Goal: Task Accomplishment & Management: Complete application form

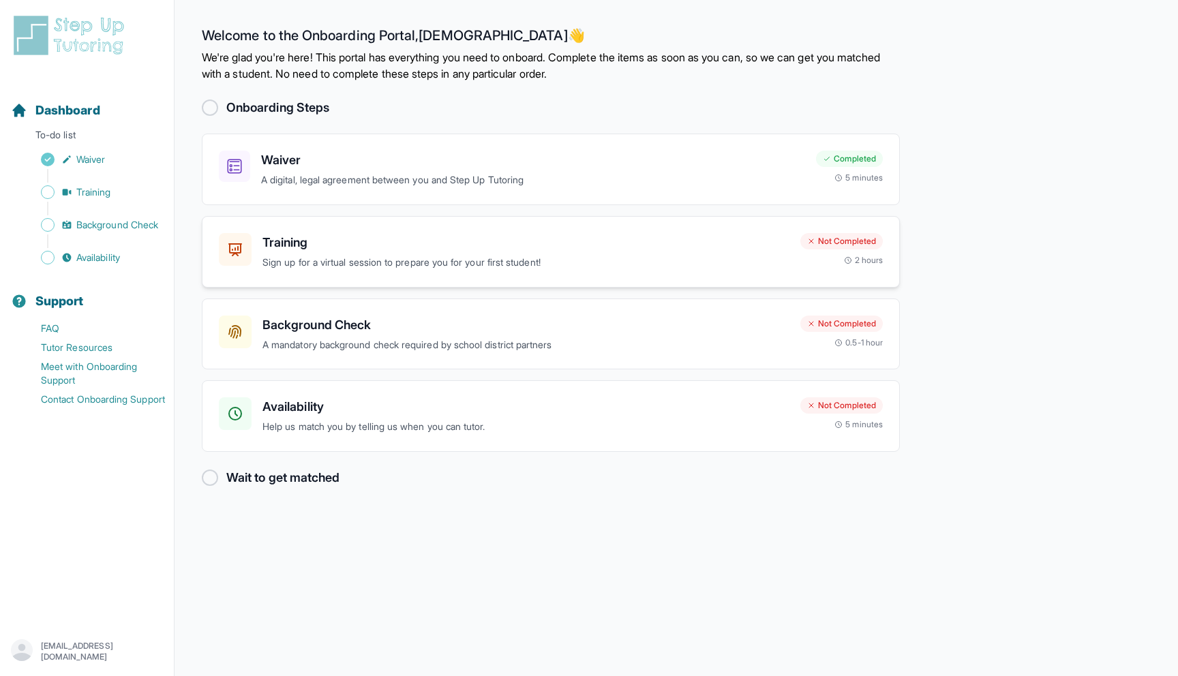
click at [543, 246] on h3 "Training" at bounding box center [525, 242] width 527 height 19
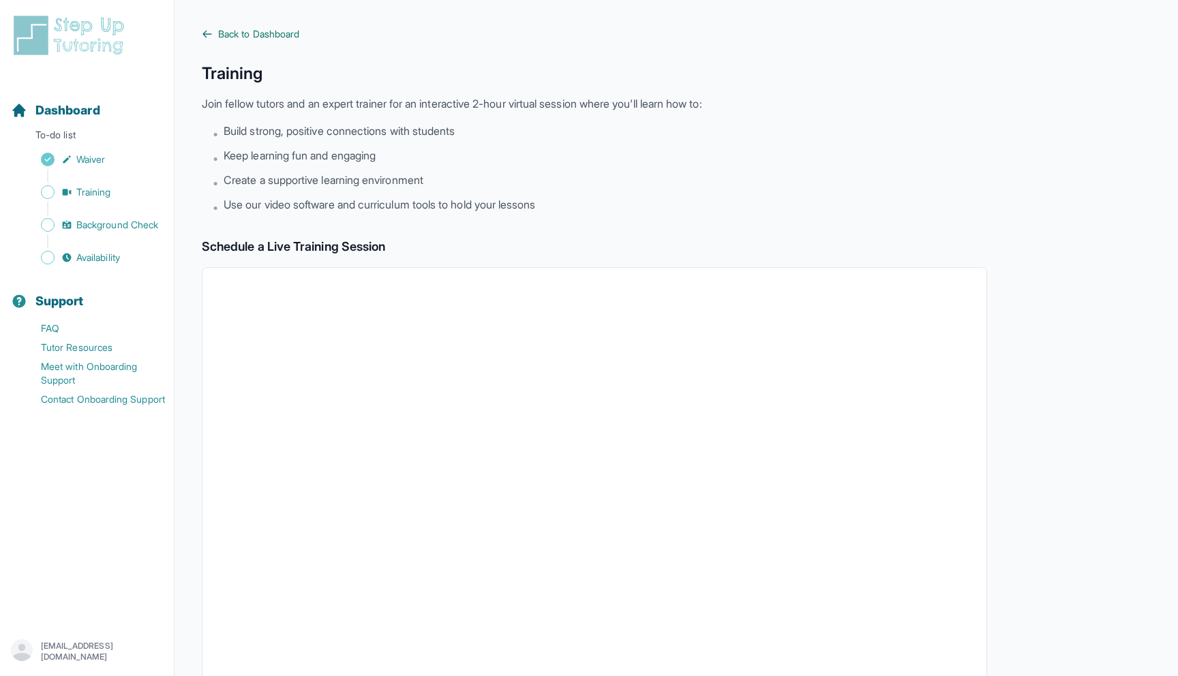
click at [280, 28] on span "Back to Dashboard" at bounding box center [258, 34] width 81 height 14
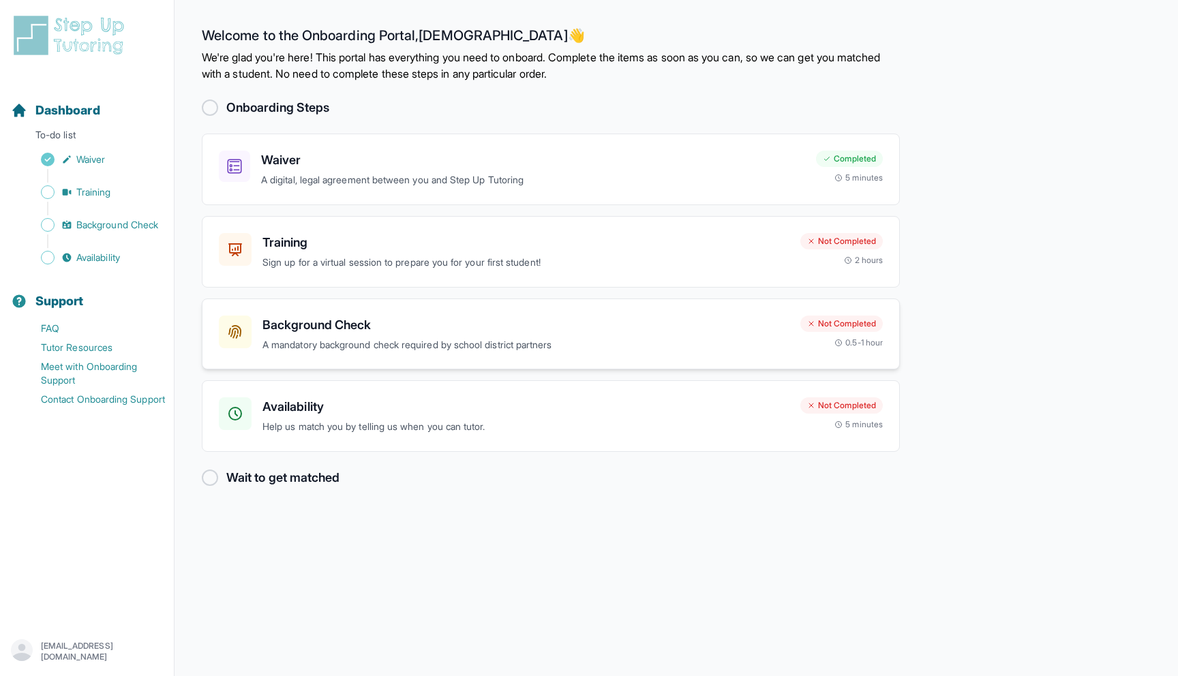
click at [494, 328] on h3 "Background Check" at bounding box center [525, 325] width 527 height 19
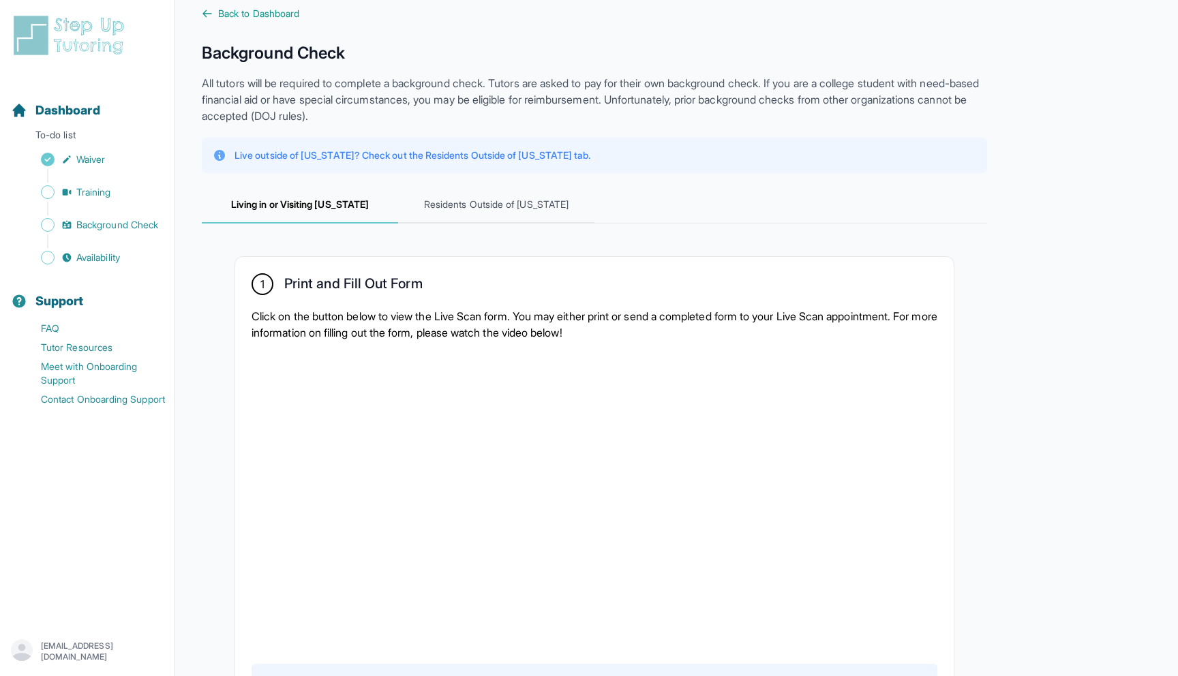
scroll to position [33, 0]
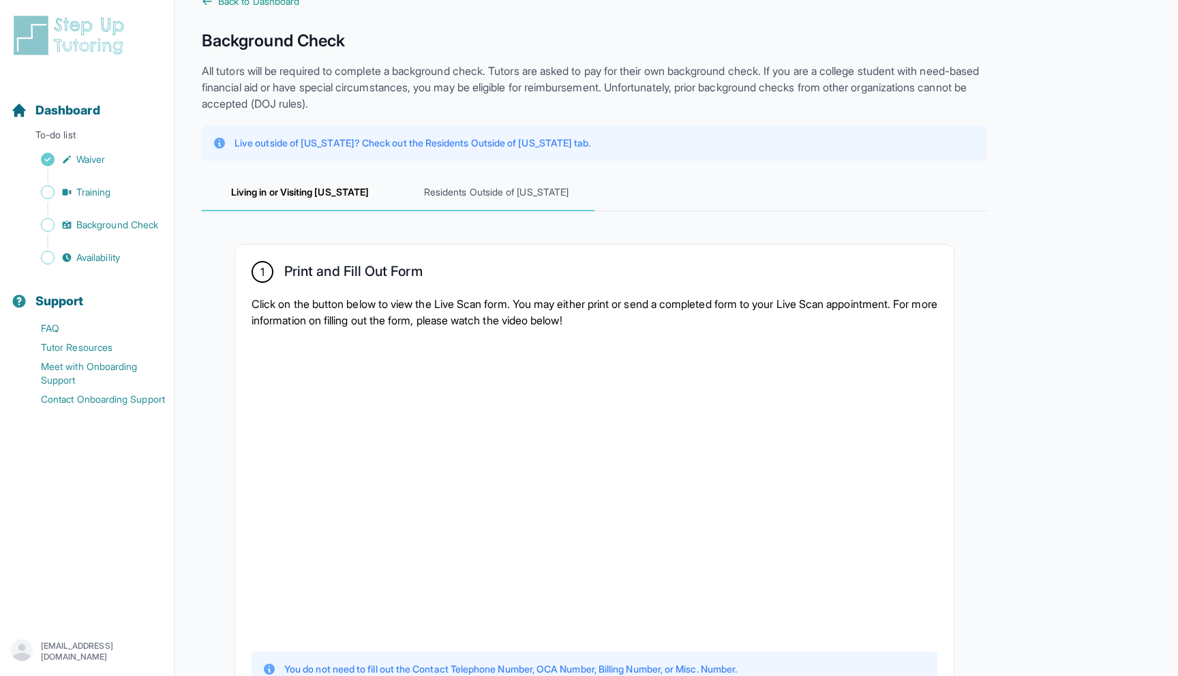
click at [520, 193] on span "Residents Outside of California" at bounding box center [496, 192] width 196 height 37
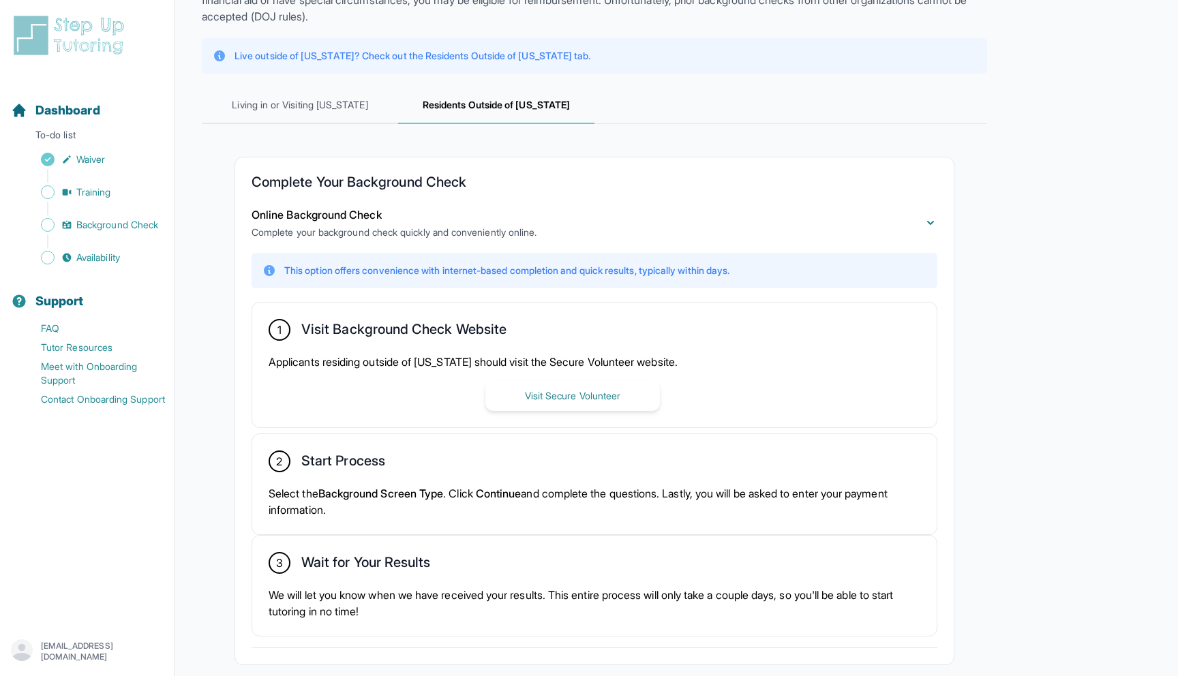
scroll to position [117, 0]
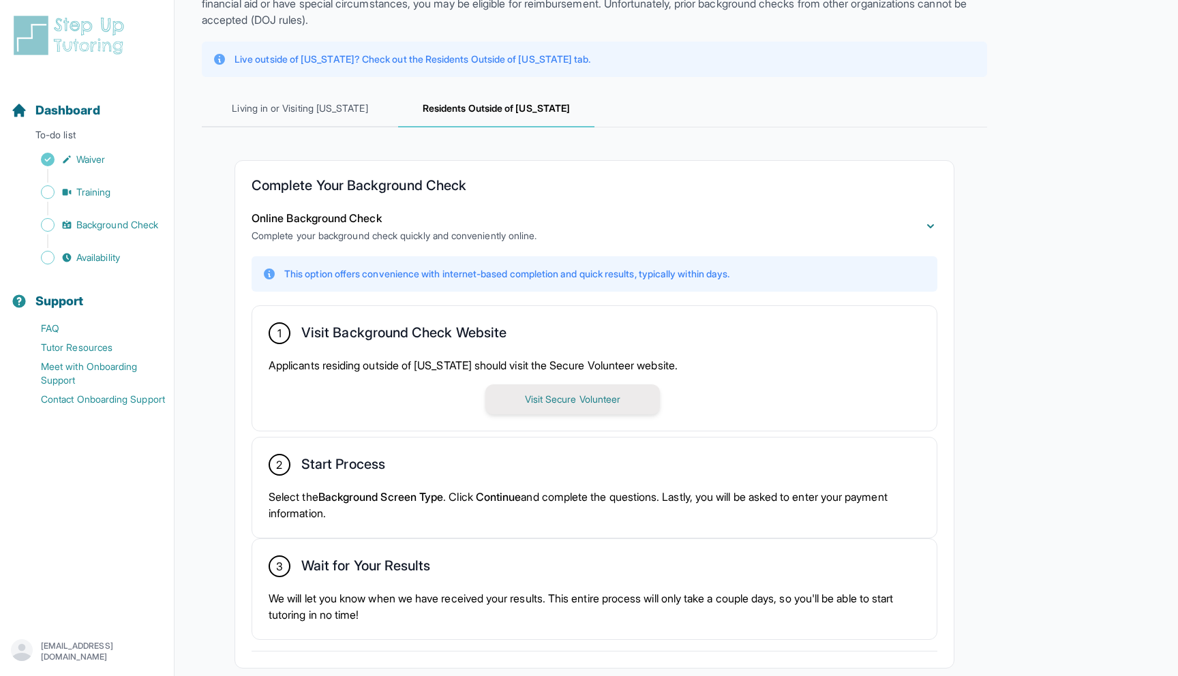
click at [559, 397] on button "Visit Secure Volunteer" at bounding box center [572, 399] width 174 height 30
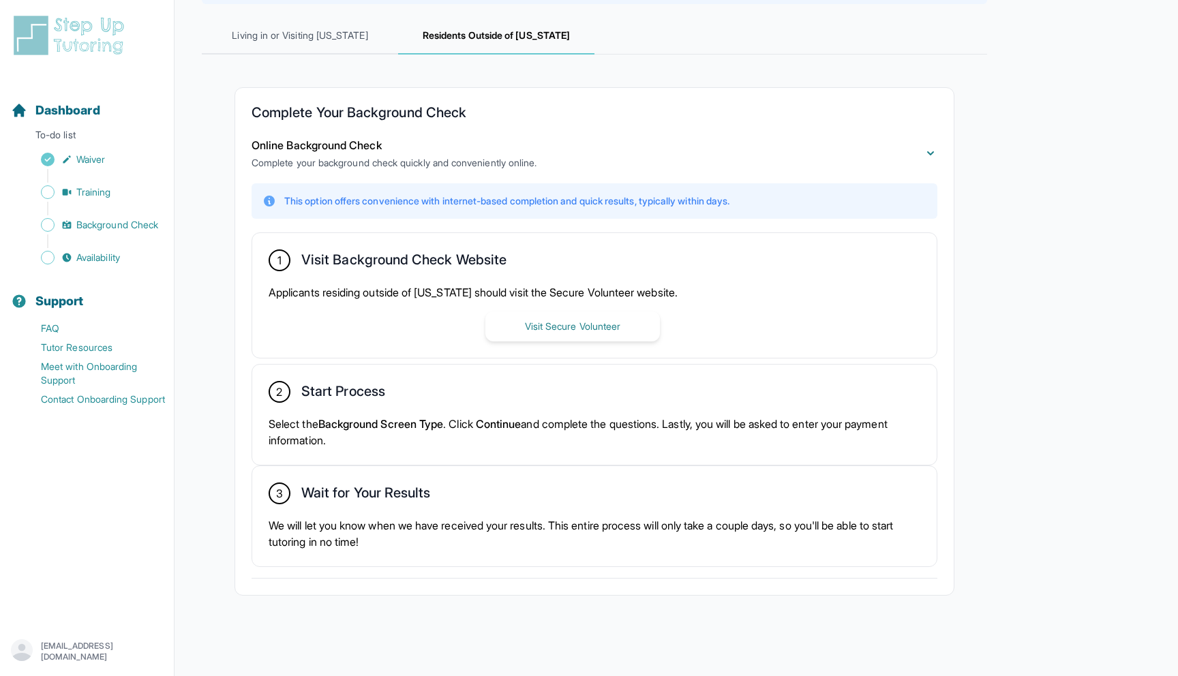
scroll to position [0, 0]
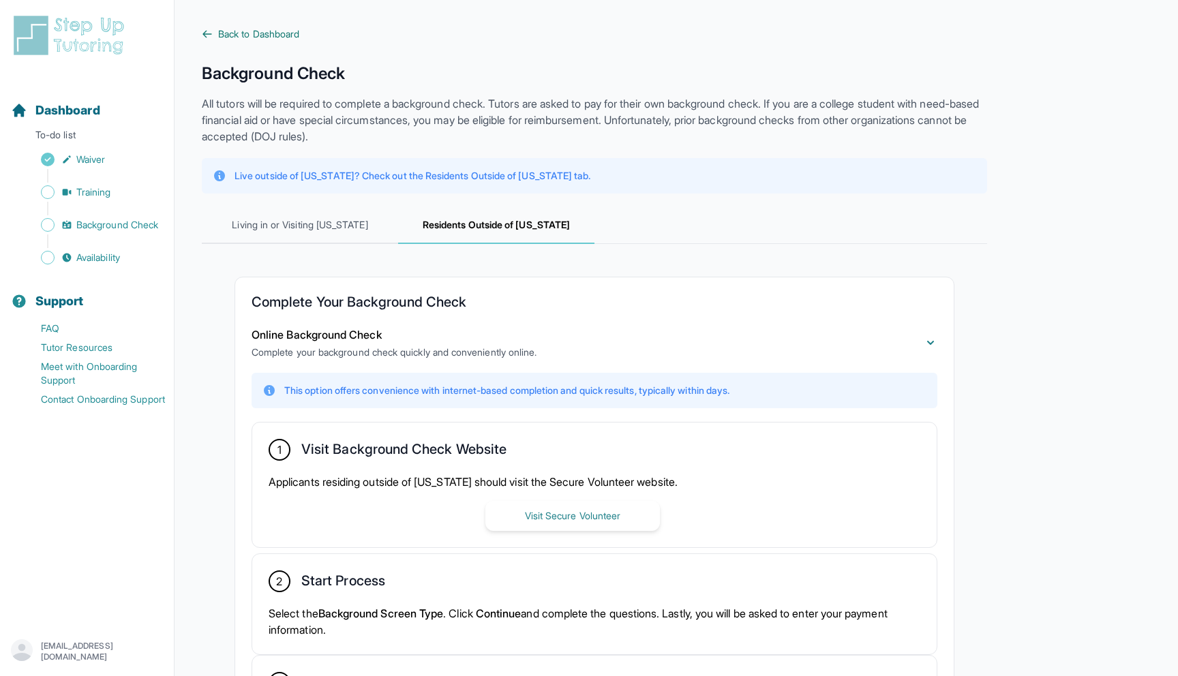
click at [266, 33] on span "Back to Dashboard" at bounding box center [258, 34] width 81 height 14
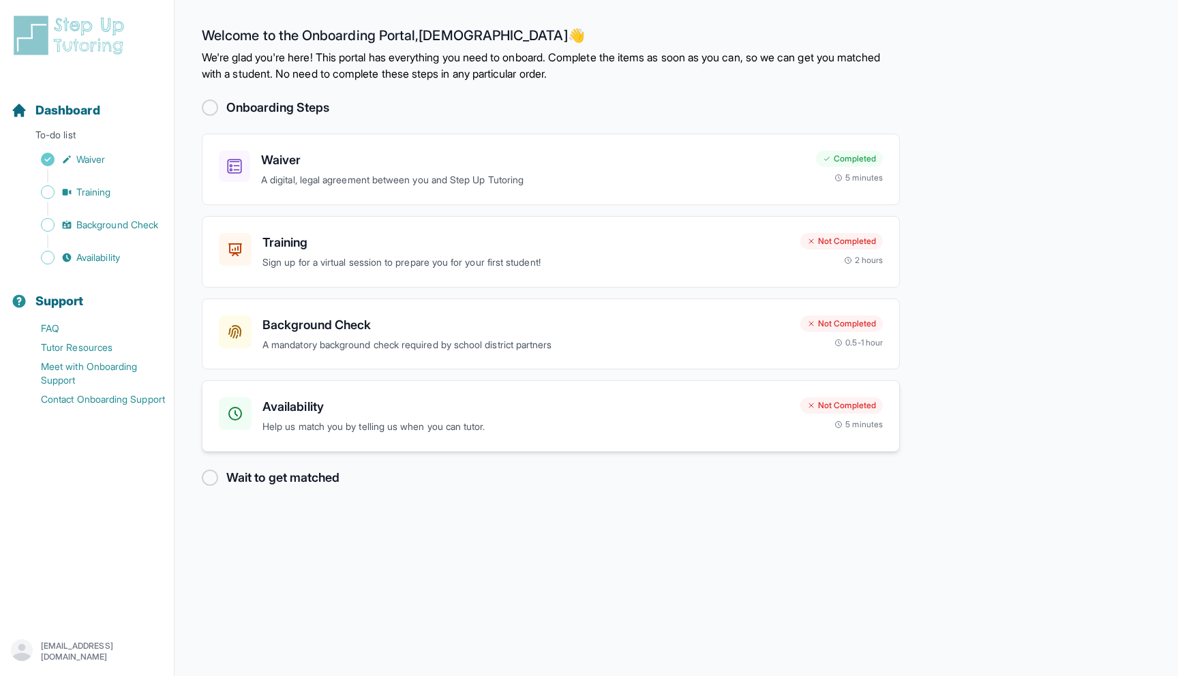
click at [647, 436] on div "Availability Help us match you by telling us when you can tutor. Not Completed …" at bounding box center [551, 416] width 698 height 72
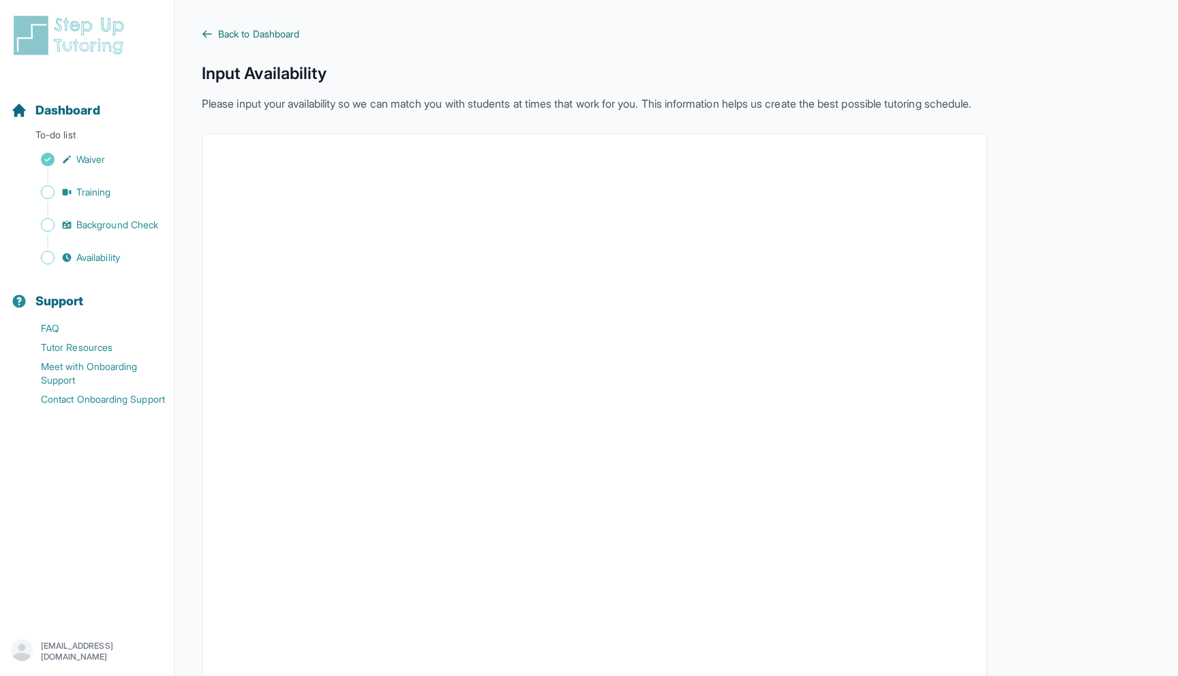
click at [249, 36] on span "Back to Dashboard" at bounding box center [258, 34] width 81 height 14
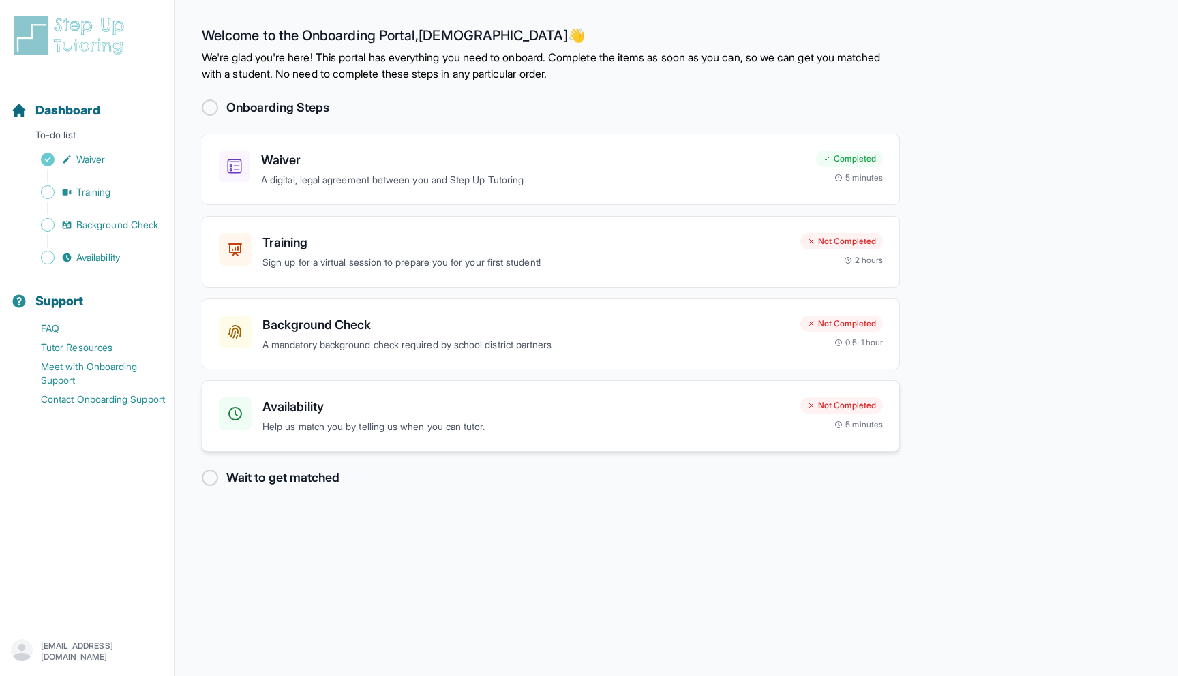
click at [420, 414] on h3 "Availability" at bounding box center [525, 406] width 527 height 19
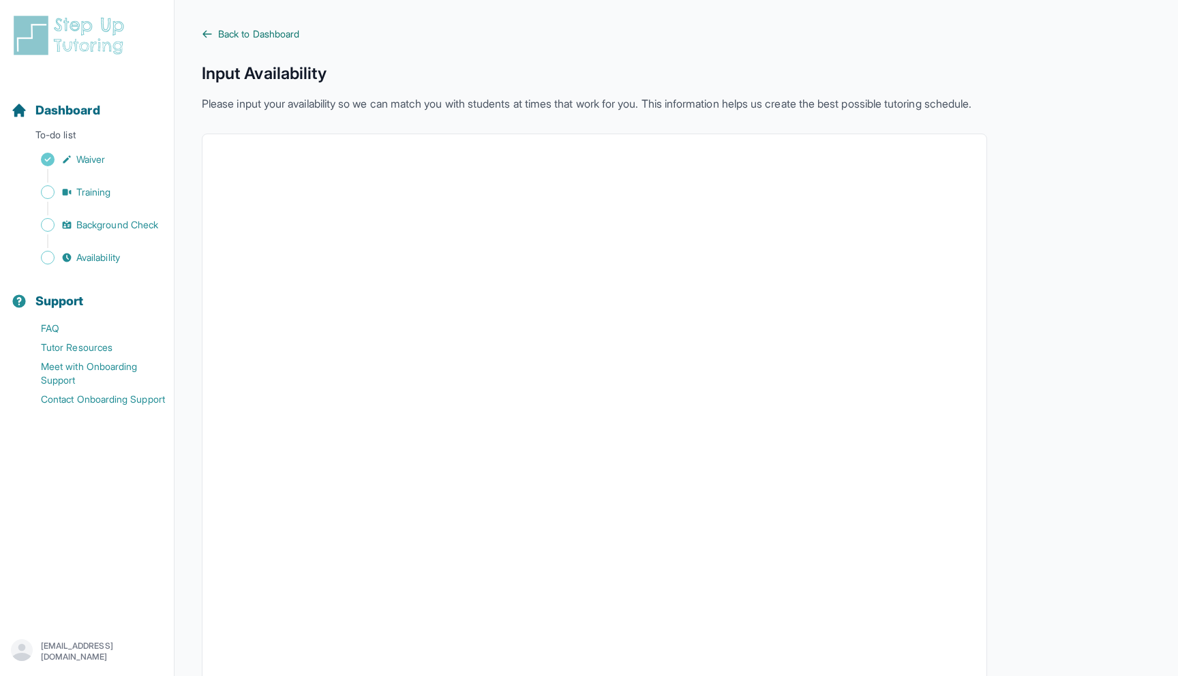
click at [279, 35] on span "Back to Dashboard" at bounding box center [258, 34] width 81 height 14
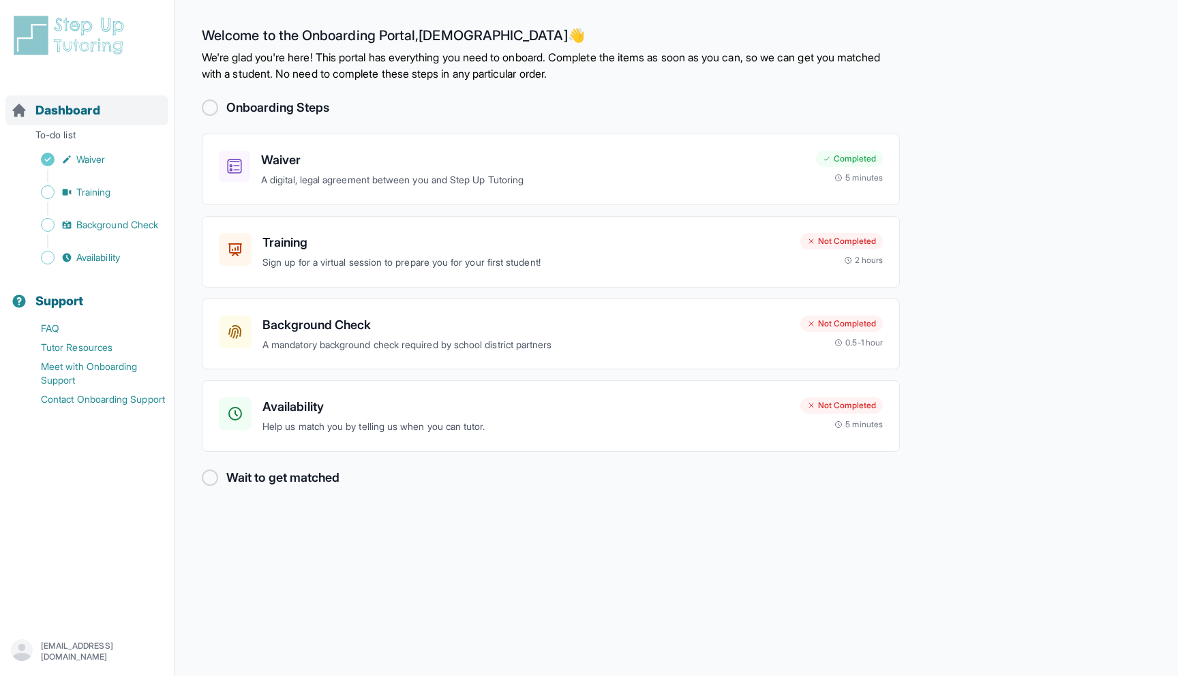
click at [59, 114] on span "Dashboard" at bounding box center [67, 110] width 65 height 19
click at [69, 116] on span "Dashboard" at bounding box center [67, 110] width 65 height 19
click at [71, 138] on p "To-do list" at bounding box center [86, 137] width 163 height 19
click at [65, 326] on link "FAQ" at bounding box center [92, 328] width 163 height 19
click at [102, 190] on span "Training" at bounding box center [93, 192] width 35 height 14
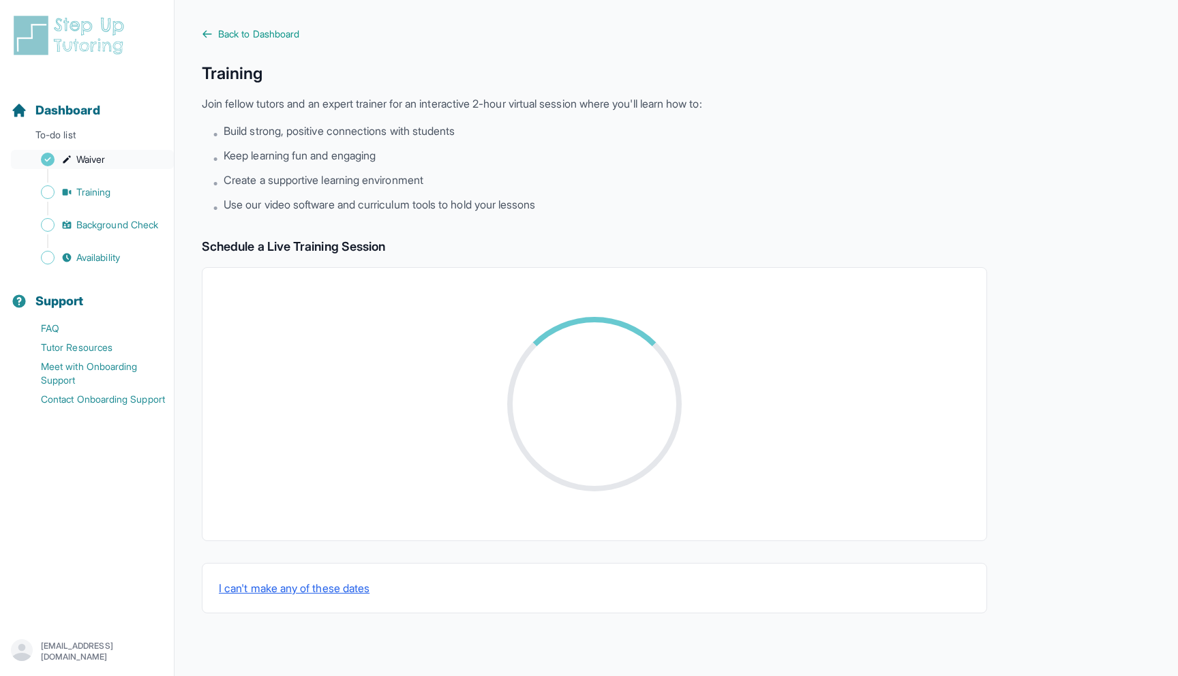
click at [95, 154] on span "Waiver" at bounding box center [90, 160] width 29 height 14
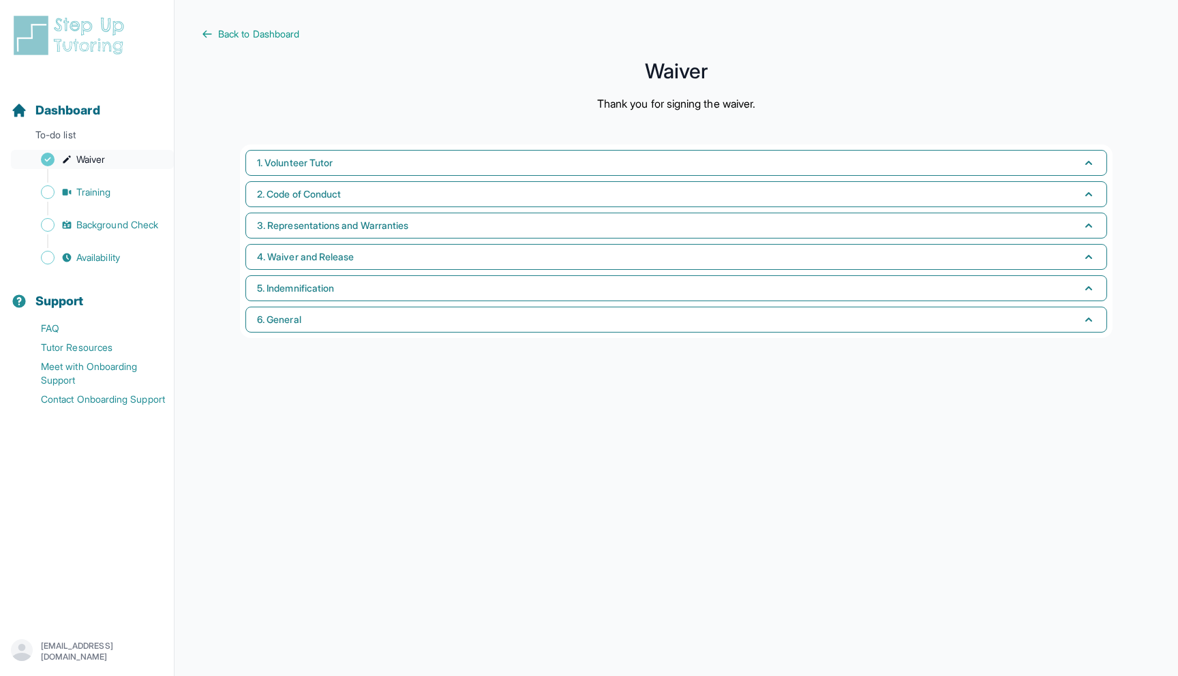
click at [81, 166] on span "Waiver" at bounding box center [90, 160] width 29 height 14
click at [87, 107] on span "Dashboard" at bounding box center [67, 110] width 65 height 19
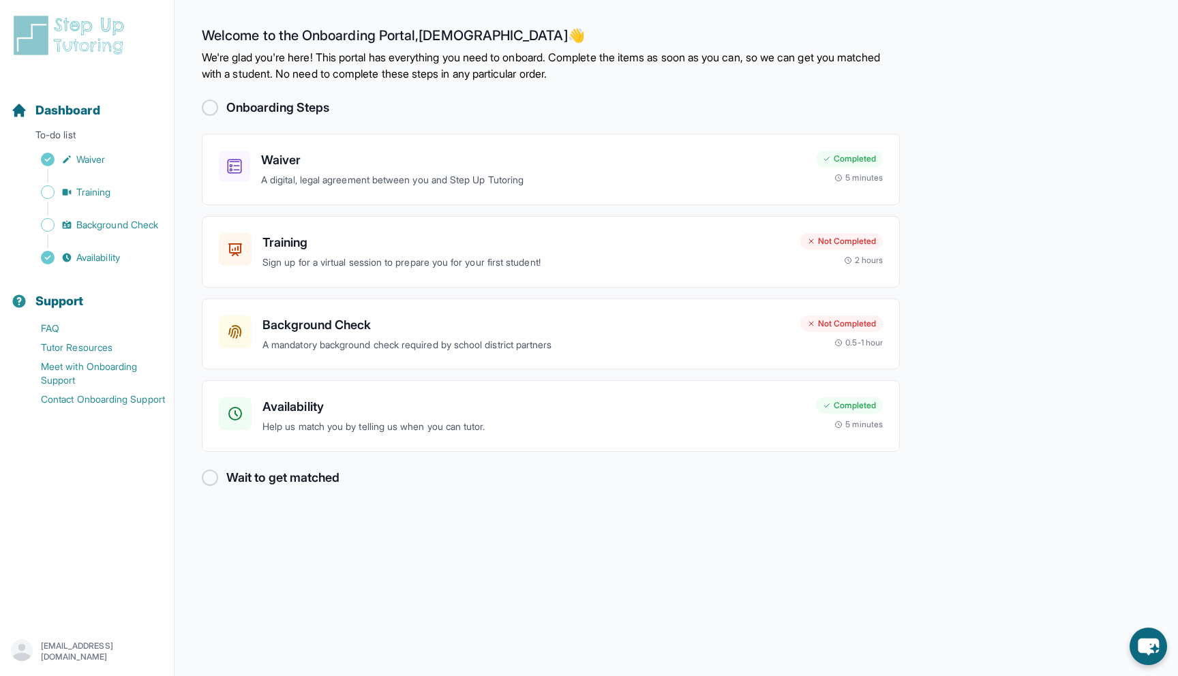
click at [93, 644] on p "[EMAIL_ADDRESS][DOMAIN_NAME]" at bounding box center [102, 652] width 122 height 22
click at [74, 616] on link "Sign Out" at bounding box center [87, 618] width 147 height 25
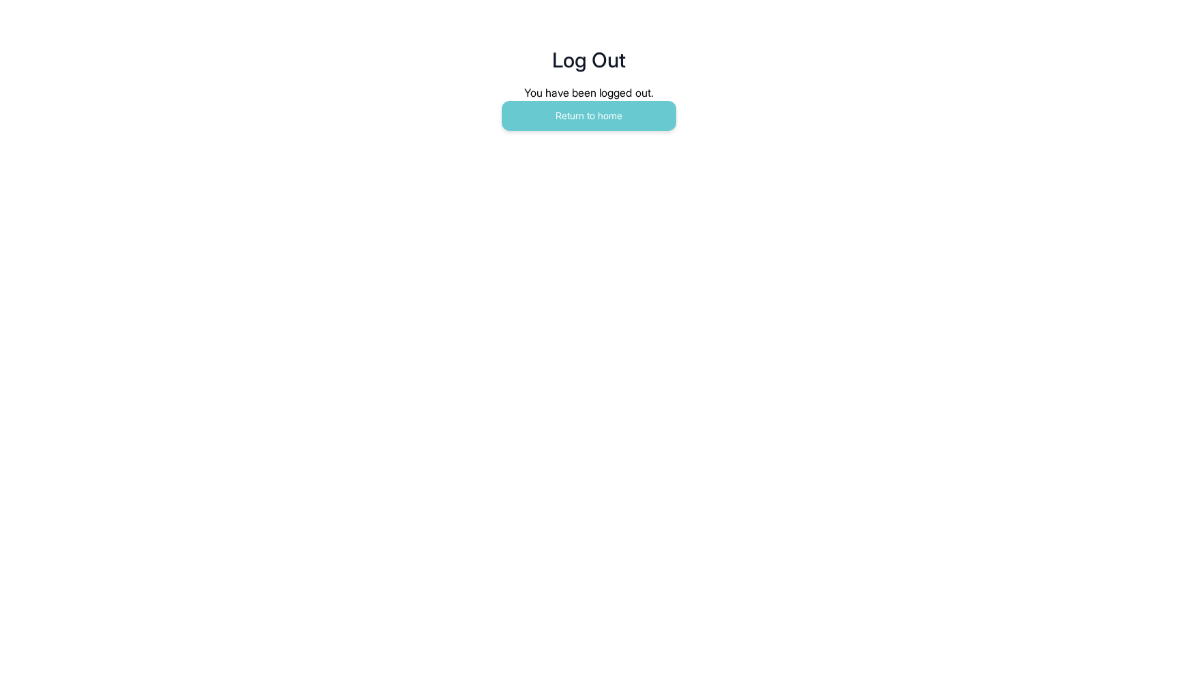
click at [646, 138] on main "Log Out You have been logged out. Return to home" at bounding box center [589, 75] width 698 height 150
click at [642, 125] on button "Return to home" at bounding box center [589, 116] width 174 height 30
